Goal: Task Accomplishment & Management: Use online tool/utility

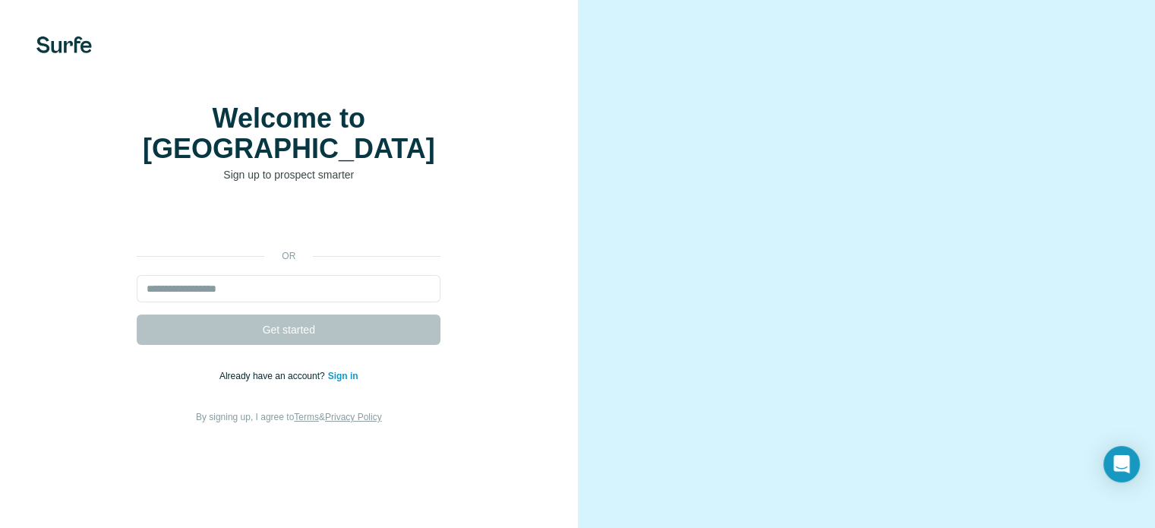
click at [257, 81] on div "Welcome to Surfe Sign up to prospect smarter or Get started Already have an acc…" at bounding box center [289, 264] width 578 height 528
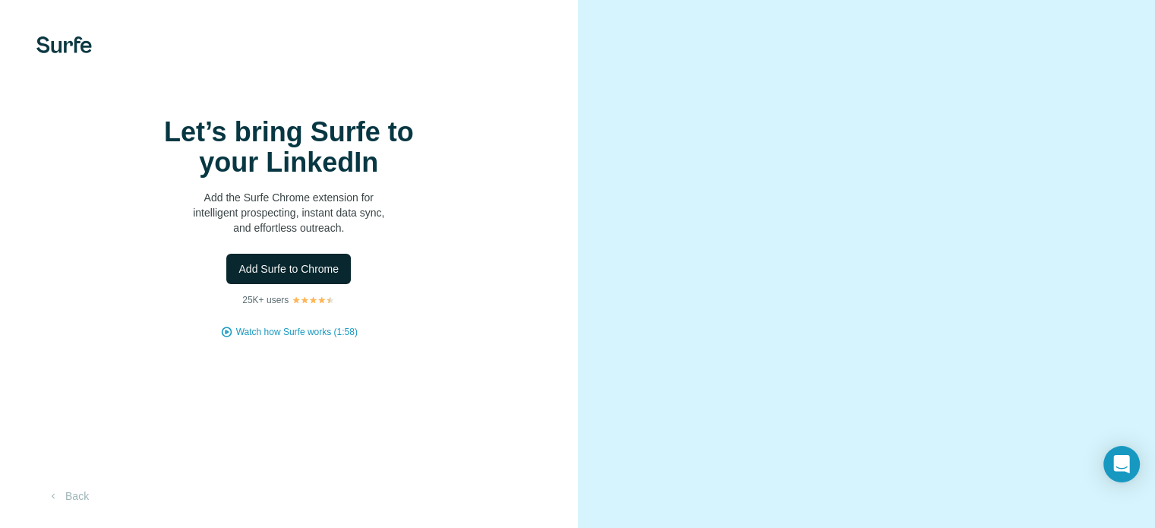
click at [315, 276] on span "Add Surfe to Chrome" at bounding box center [288, 268] width 100 height 15
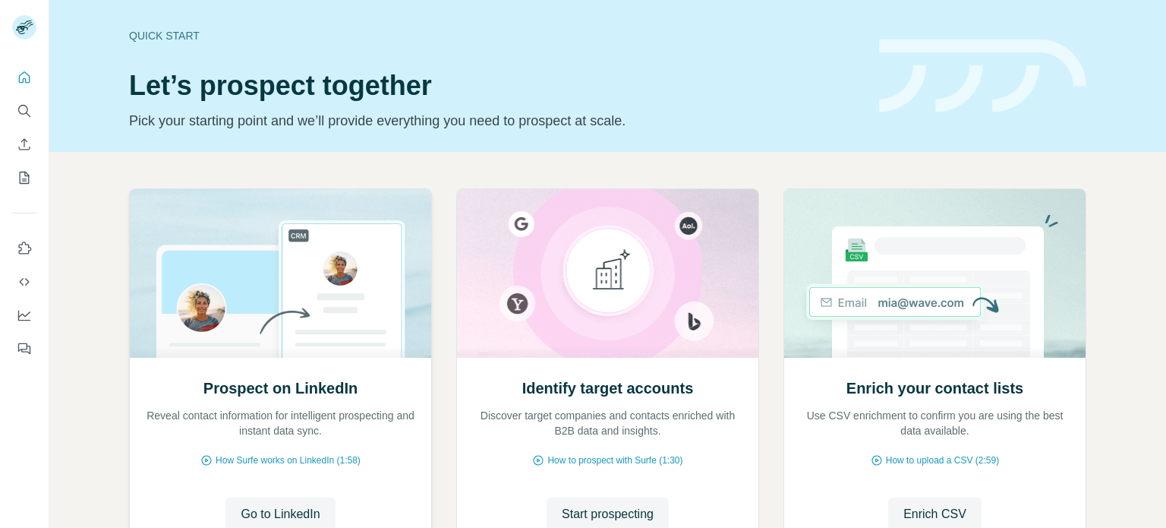
scroll to position [76, 0]
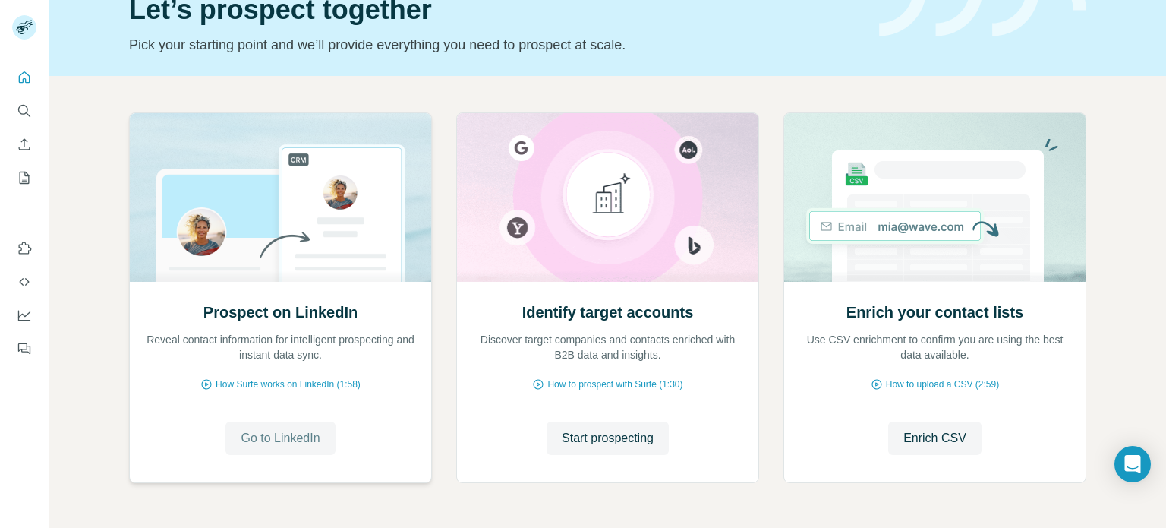
click at [266, 431] on span "Go to LinkedIn" at bounding box center [280, 438] width 79 height 18
